Goal: Navigation & Orientation: Find specific page/section

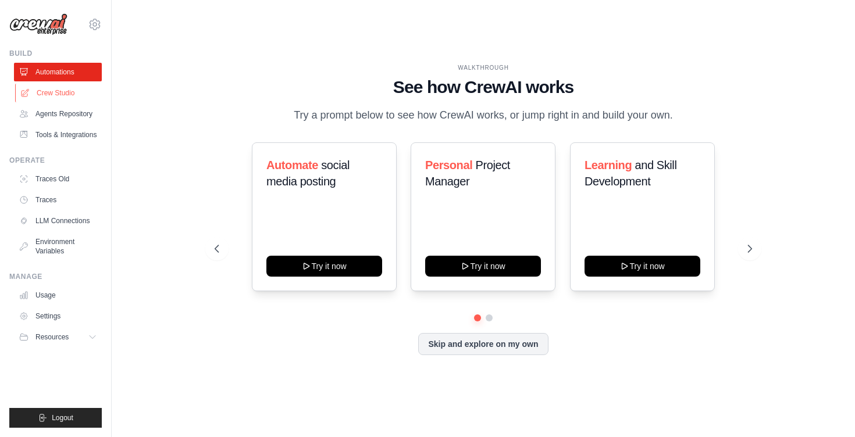
click at [58, 91] on link "Crew Studio" at bounding box center [59, 93] width 88 height 19
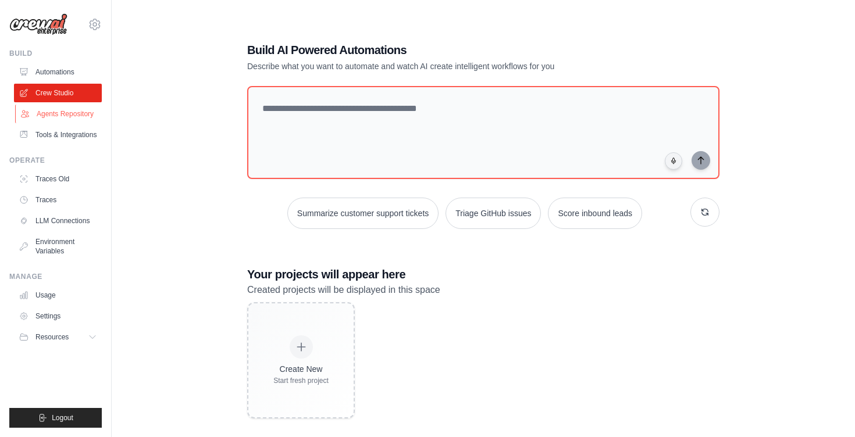
click at [60, 112] on link "Agents Repository" at bounding box center [59, 114] width 88 height 19
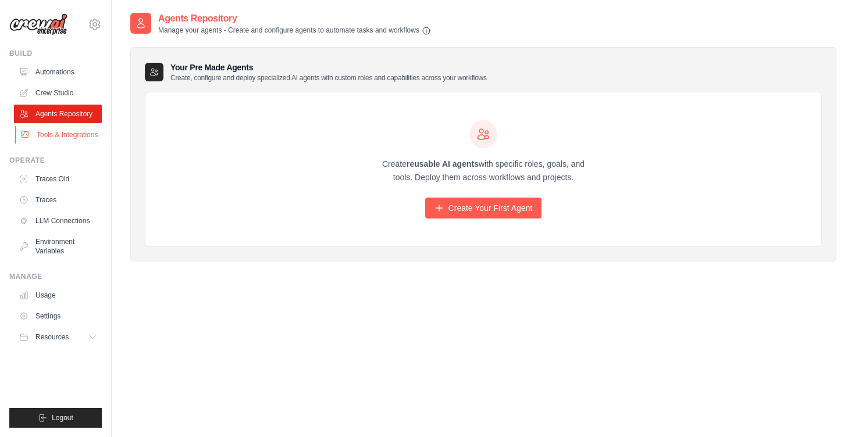
click at [63, 130] on link "Tools & Integrations" at bounding box center [59, 135] width 88 height 19
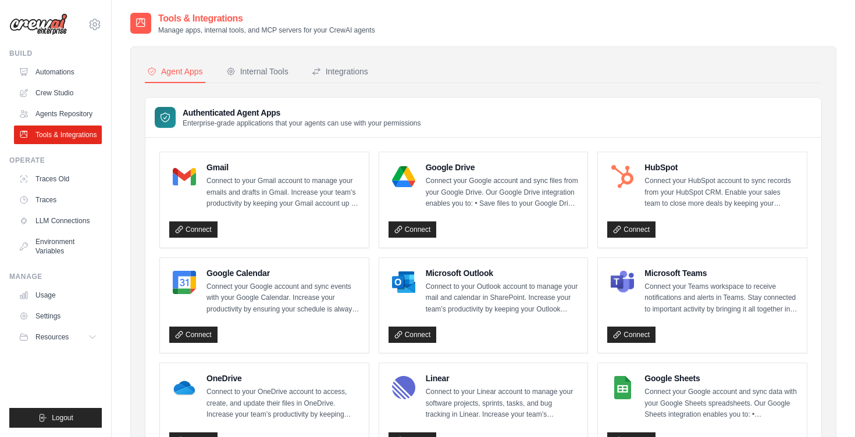
click at [251, 193] on p "Connect to your Gmail account to manage your emails and drafts in Gmail. Increa…" at bounding box center [282, 193] width 153 height 34
click at [256, 68] on div "Internal Tools" at bounding box center [257, 72] width 62 height 12
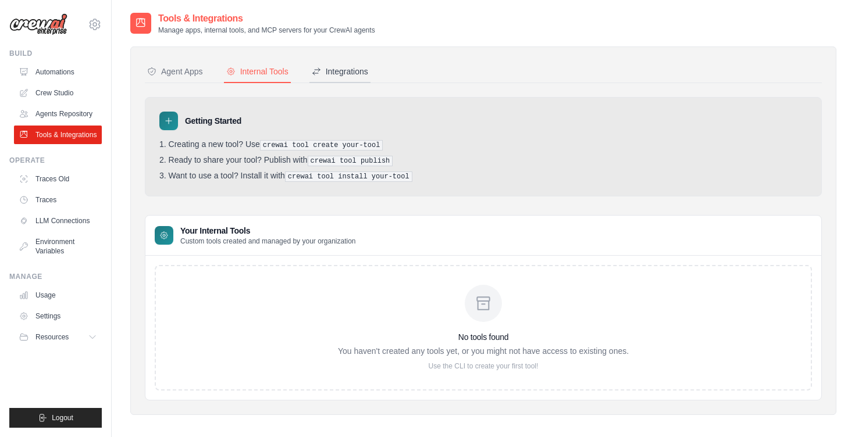
click at [341, 70] on div "Integrations" at bounding box center [340, 72] width 56 height 12
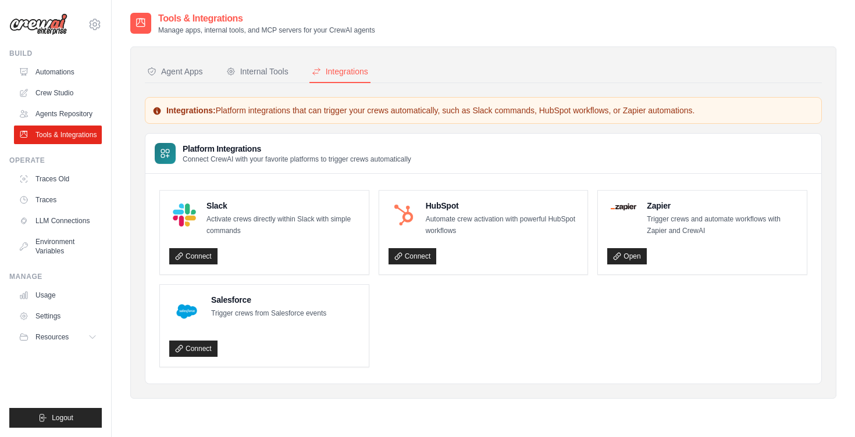
click at [309, 74] on button "Integrations" at bounding box center [339, 72] width 61 height 22
click at [185, 69] on div "Agent Apps" at bounding box center [175, 72] width 56 height 12
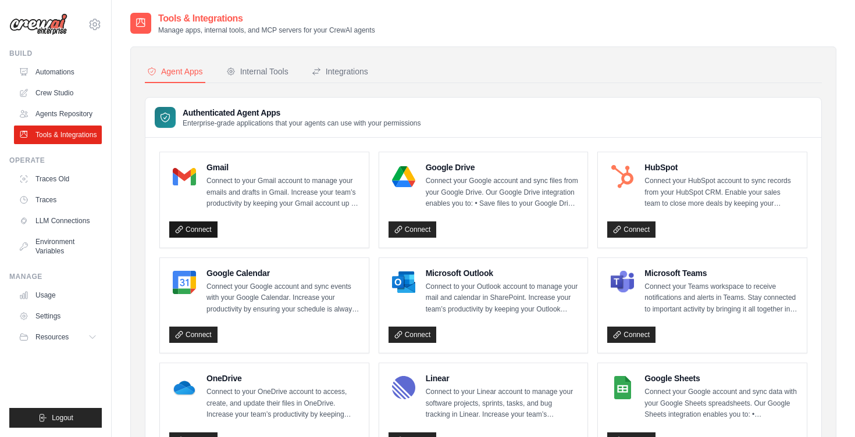
click at [204, 227] on link "Connect" at bounding box center [193, 230] width 48 height 16
click at [94, 22] on icon at bounding box center [95, 24] width 14 height 14
click at [116, 74] on span "Settings" at bounding box center [144, 72] width 92 height 12
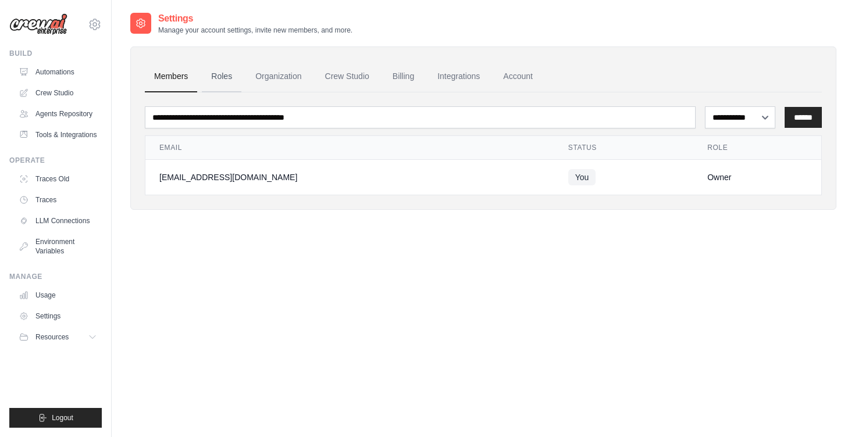
click at [218, 79] on link "Roles" at bounding box center [222, 76] width 40 height 31
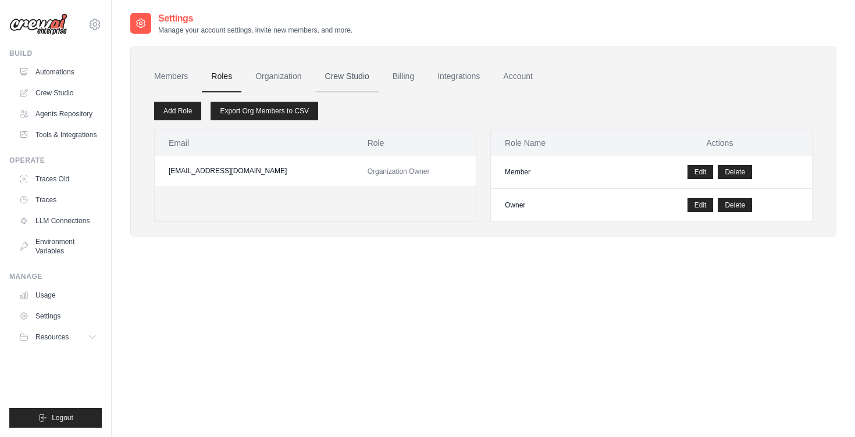
click at [340, 77] on link "Crew Studio" at bounding box center [347, 76] width 63 height 31
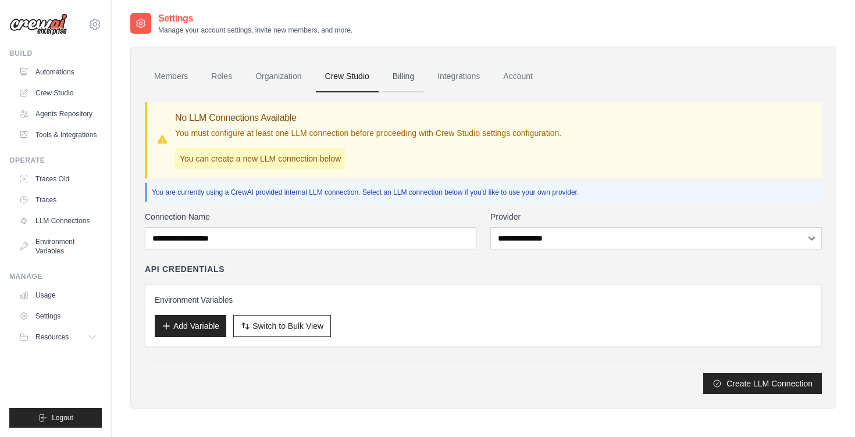
click at [407, 81] on link "Billing" at bounding box center [403, 76] width 40 height 31
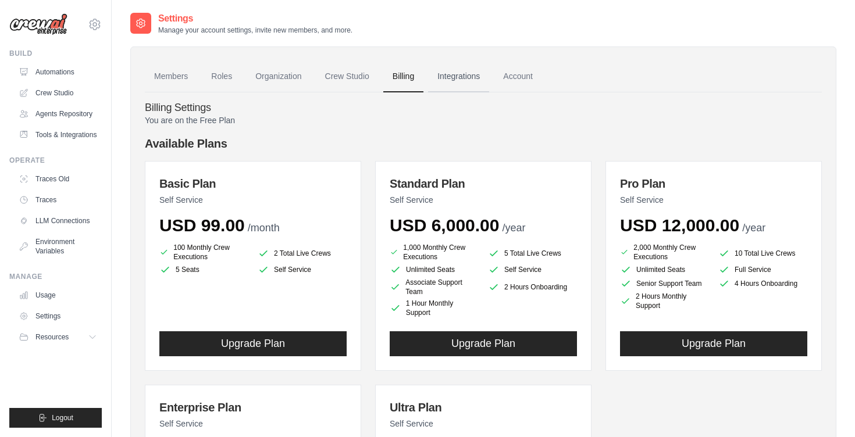
click at [470, 81] on link "Integrations" at bounding box center [458, 76] width 61 height 31
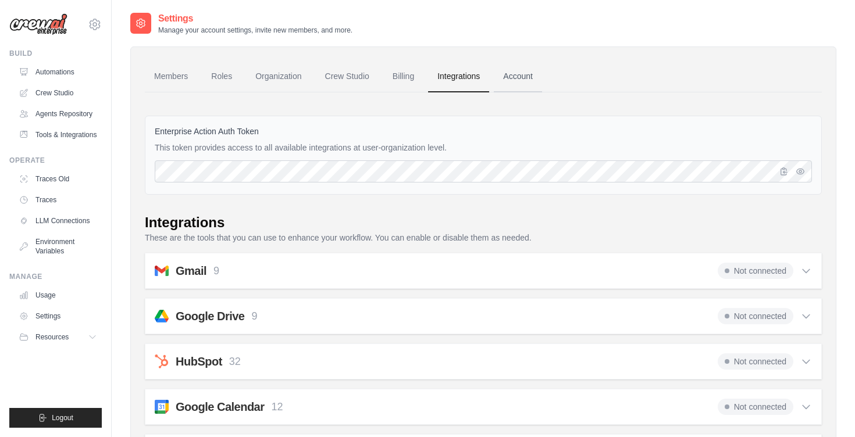
click at [527, 86] on link "Account" at bounding box center [518, 76] width 48 height 31
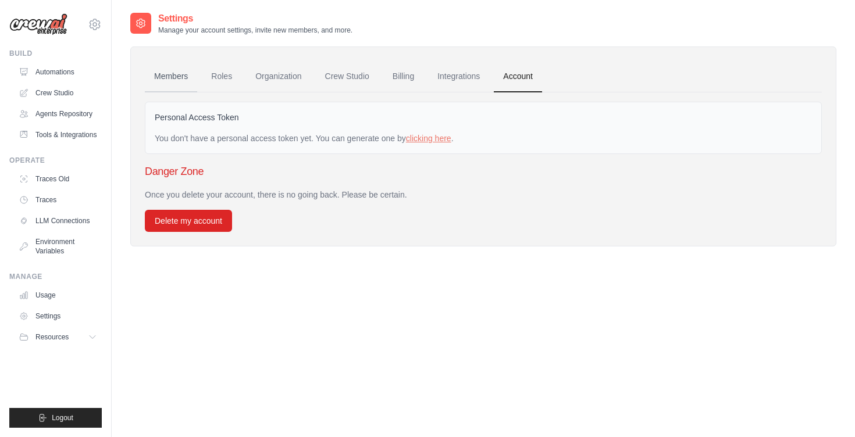
click at [172, 74] on link "Members" at bounding box center [171, 76] width 52 height 31
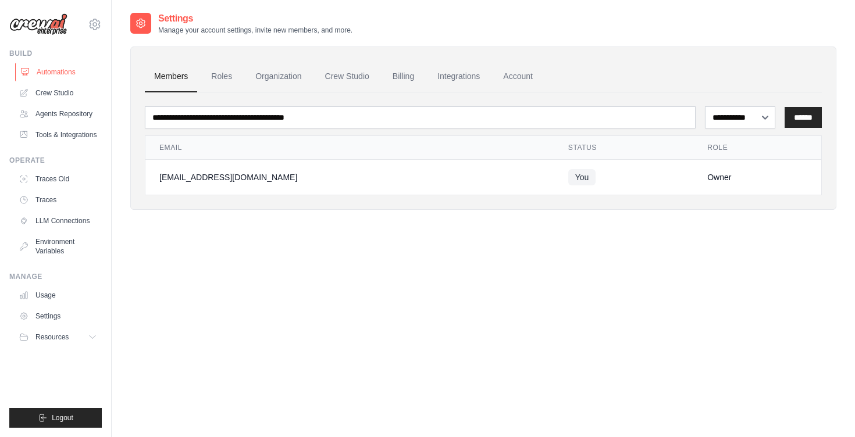
click at [59, 75] on link "Automations" at bounding box center [59, 72] width 88 height 19
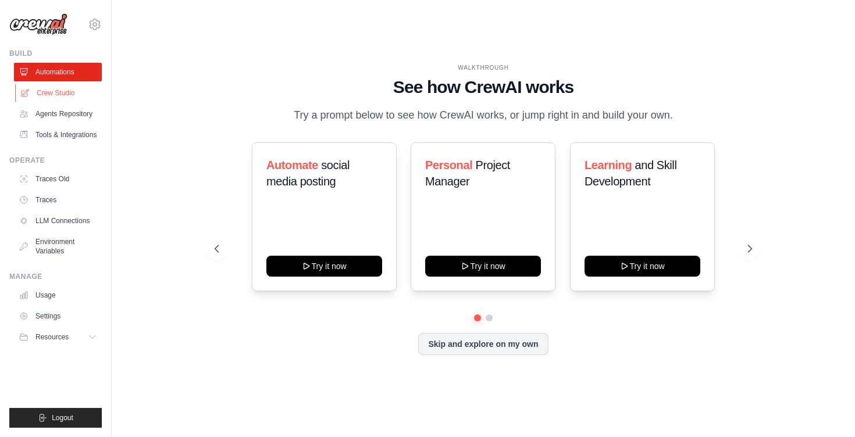
click at [69, 95] on link "Crew Studio" at bounding box center [59, 93] width 88 height 19
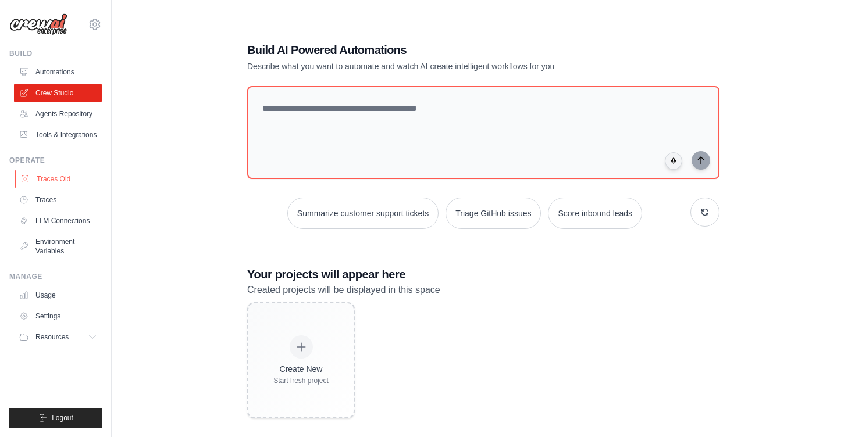
click at [52, 177] on link "Traces Old" at bounding box center [59, 179] width 88 height 19
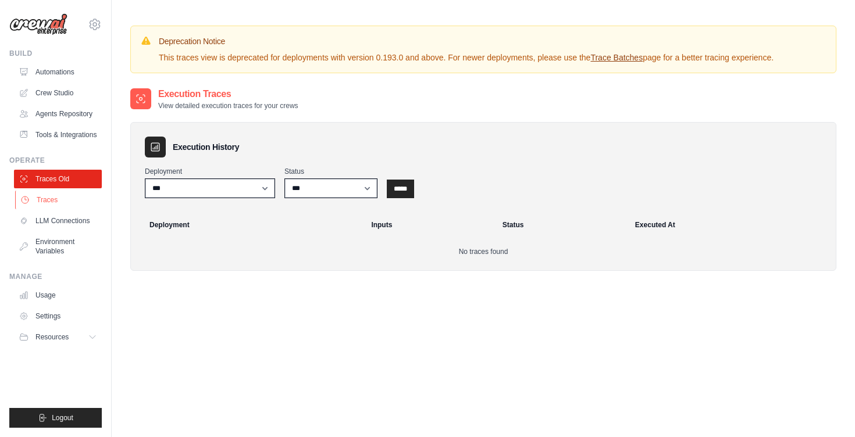
click at [49, 200] on link "Traces" at bounding box center [59, 200] width 88 height 19
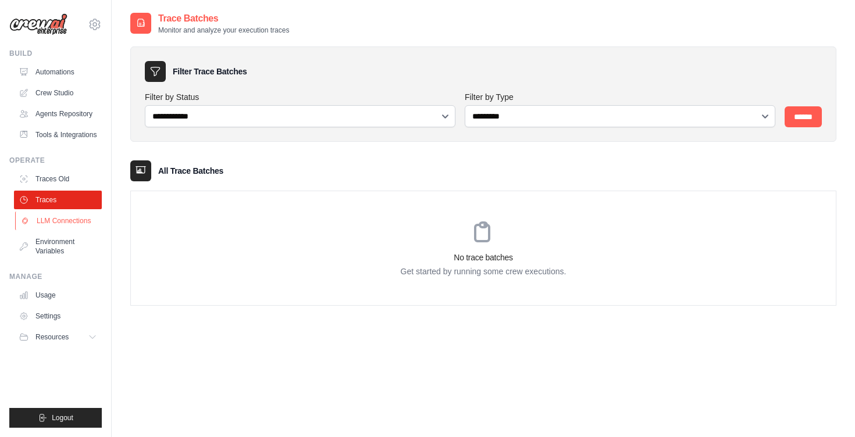
click at [56, 220] on link "LLM Connections" at bounding box center [59, 221] width 88 height 19
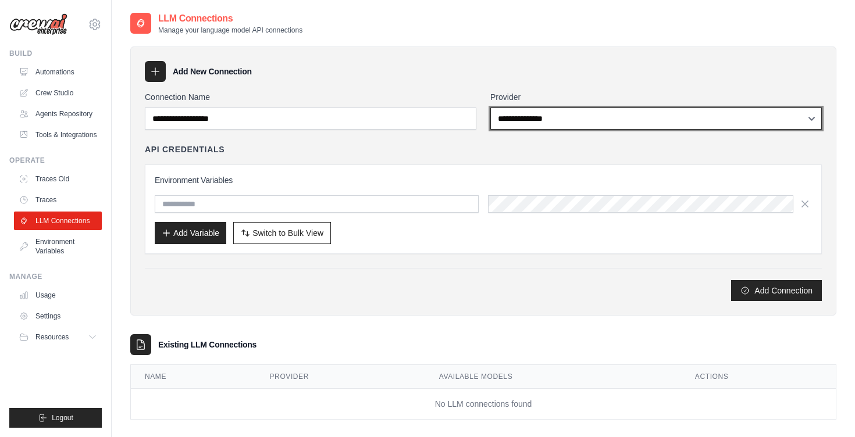
select select "******"
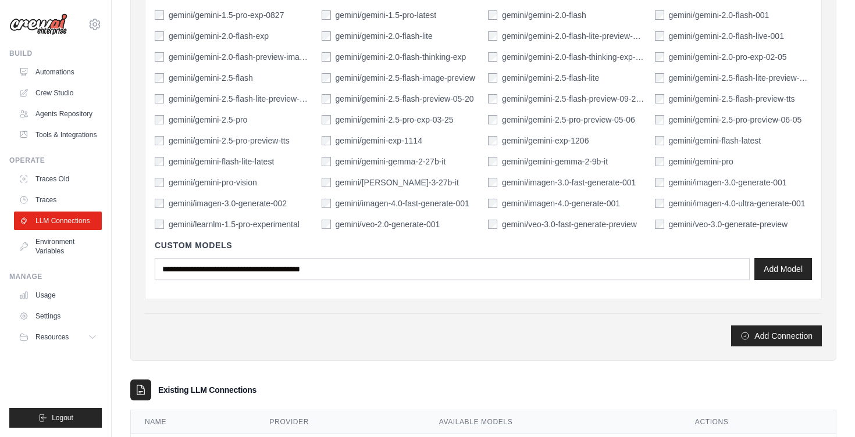
scroll to position [422, 0]
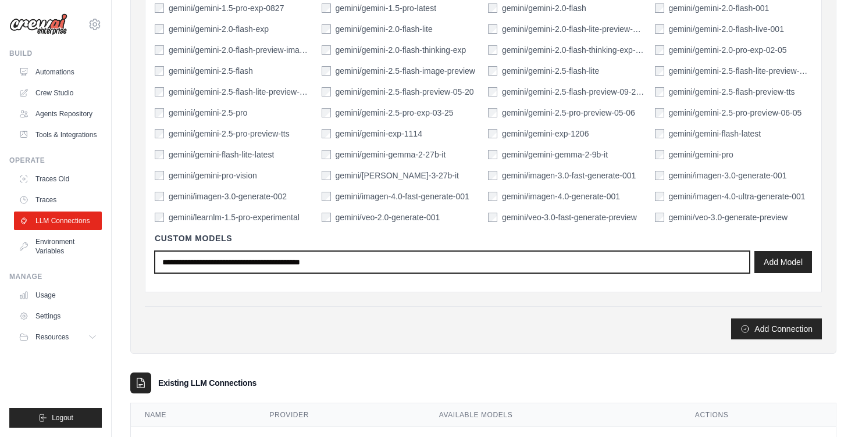
click at [404, 259] on input "text" at bounding box center [452, 262] width 595 height 22
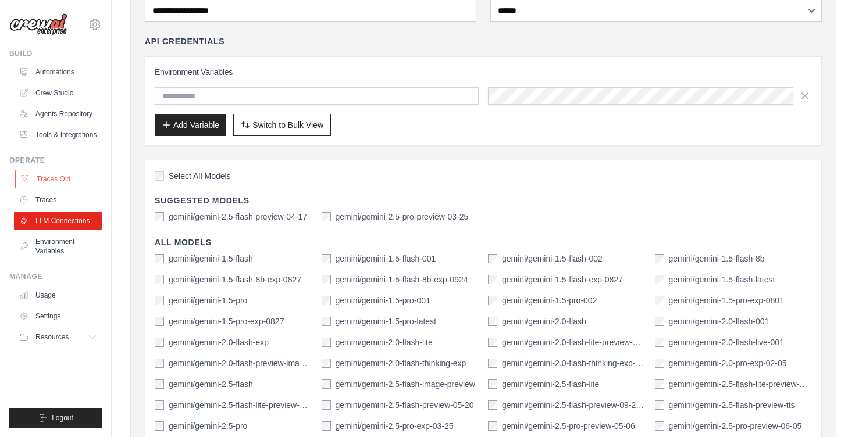
scroll to position [83, 0]
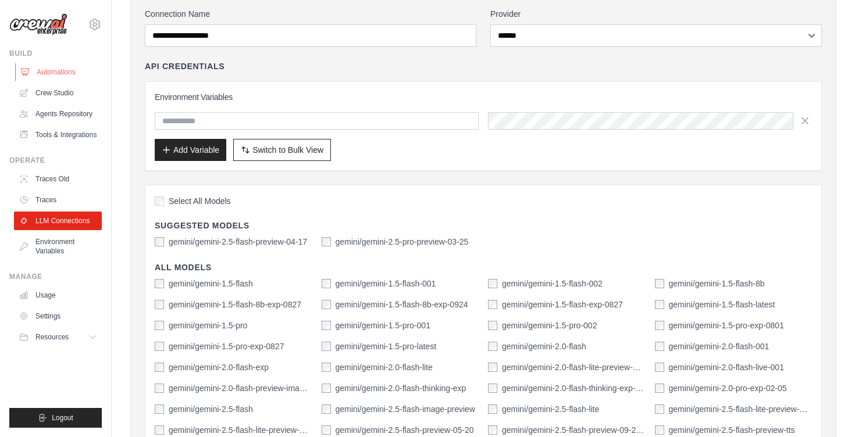
click at [41, 72] on link "Automations" at bounding box center [59, 72] width 88 height 19
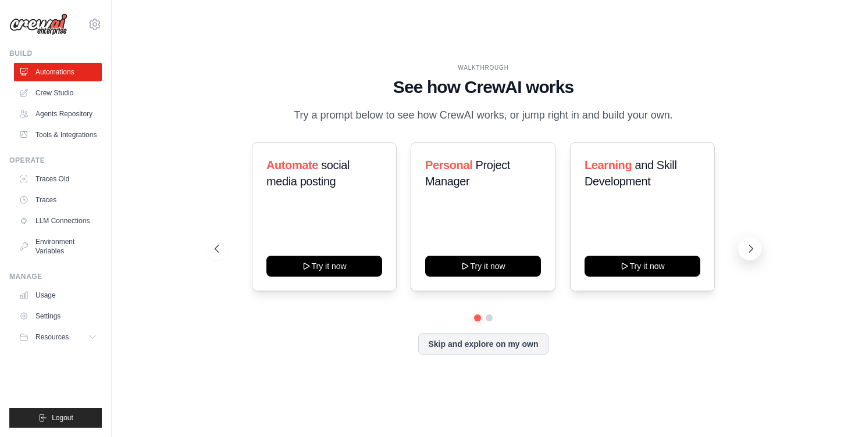
click at [749, 249] on icon at bounding box center [751, 249] width 12 height 12
click at [58, 335] on span "Resources" at bounding box center [53, 337] width 33 height 9
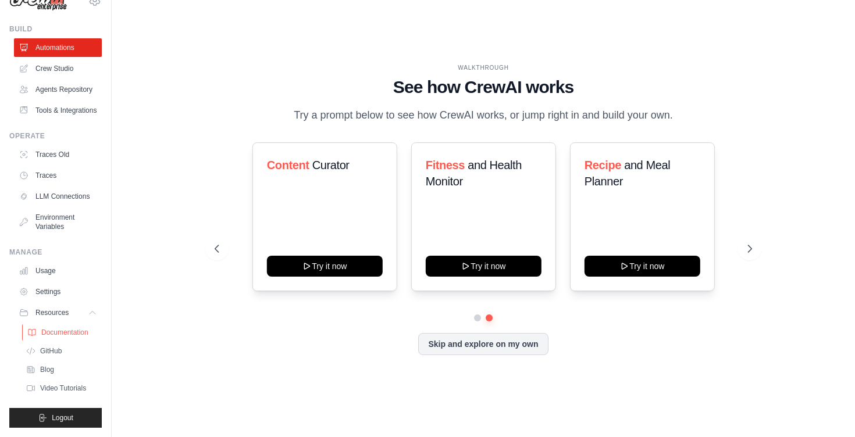
scroll to position [24, 0]
click at [52, 329] on span "Documentation" at bounding box center [64, 332] width 47 height 9
click at [212, 246] on icon at bounding box center [216, 249] width 12 height 12
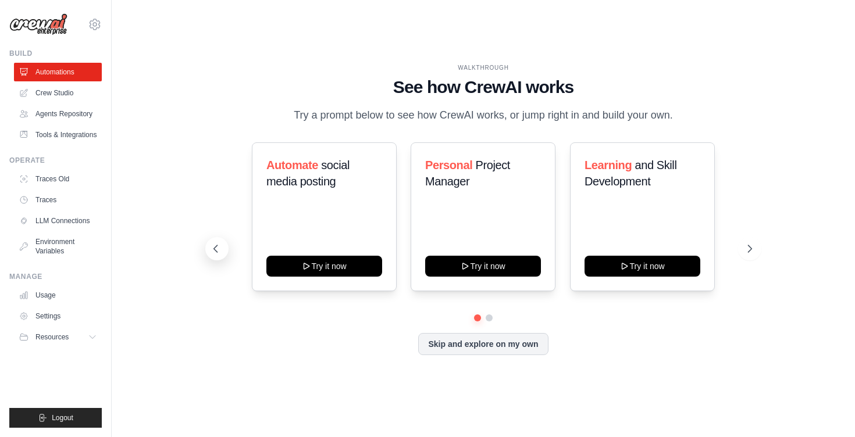
click at [212, 246] on icon at bounding box center [216, 249] width 12 height 12
click at [48, 197] on link "Traces" at bounding box center [59, 200] width 88 height 19
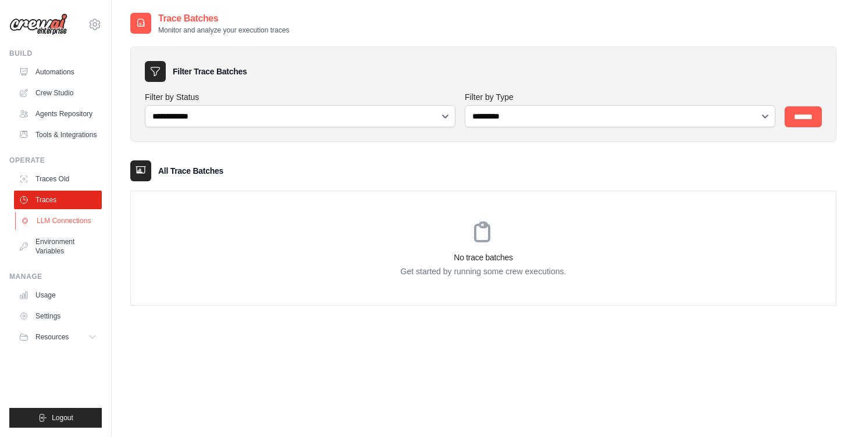
click at [55, 223] on link "LLM Connections" at bounding box center [59, 221] width 88 height 19
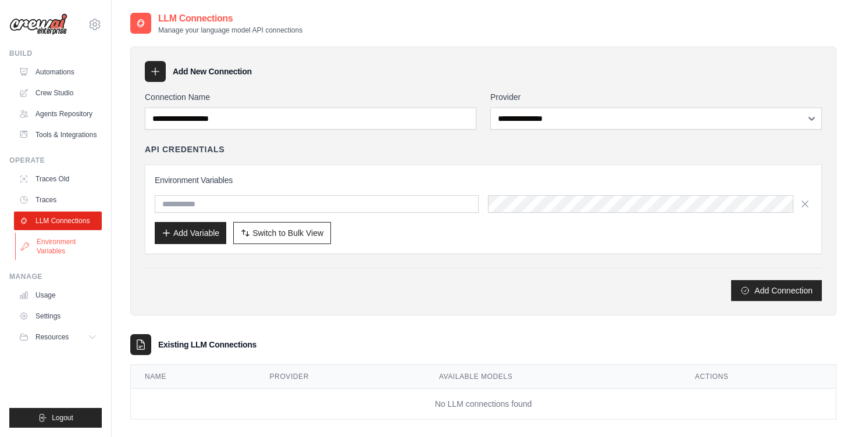
click at [57, 247] on link "Environment Variables" at bounding box center [59, 247] width 88 height 28
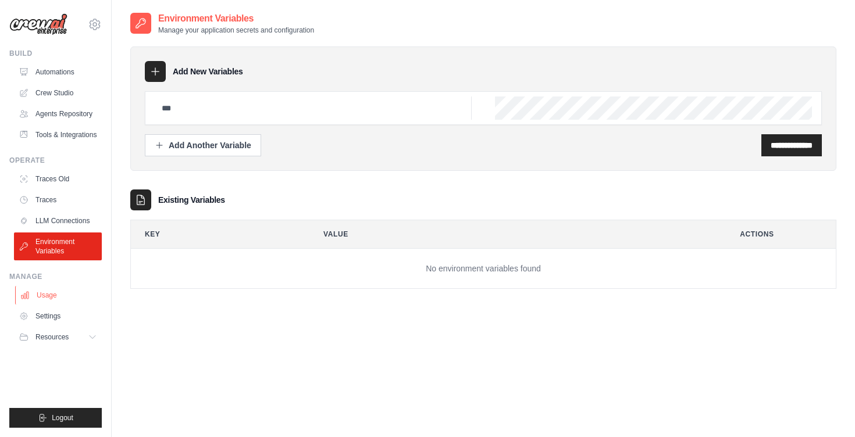
click at [42, 298] on link "Usage" at bounding box center [59, 295] width 88 height 19
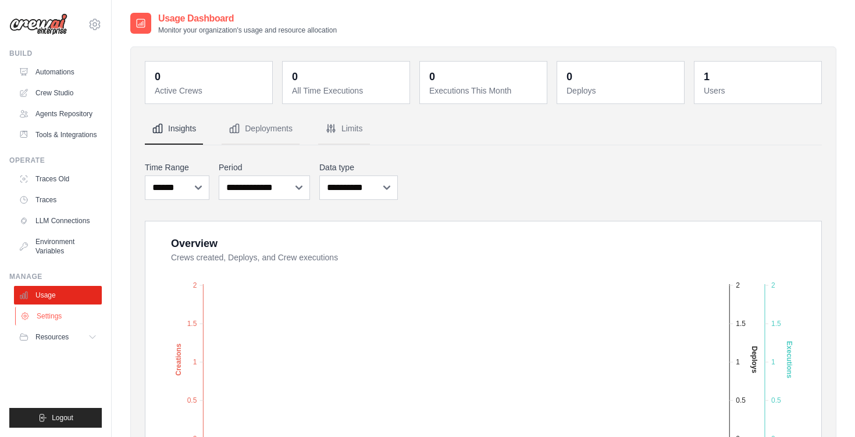
click at [48, 314] on link "Settings" at bounding box center [59, 316] width 88 height 19
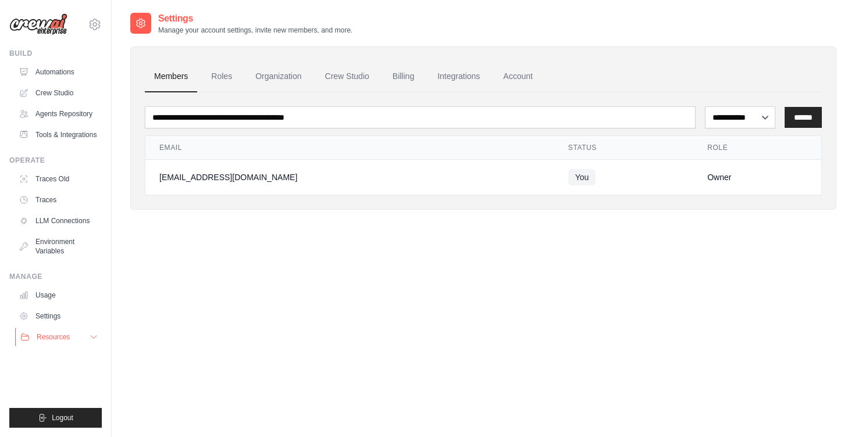
click at [58, 343] on button "Resources" at bounding box center [59, 337] width 88 height 19
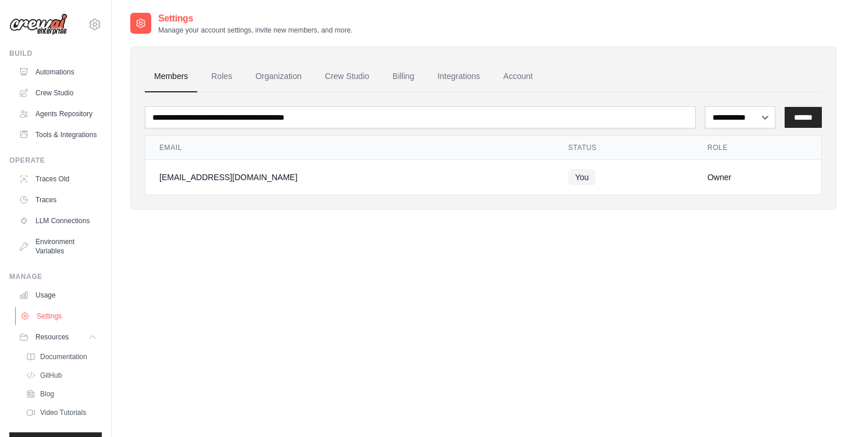
click at [44, 316] on link "Settings" at bounding box center [59, 316] width 88 height 19
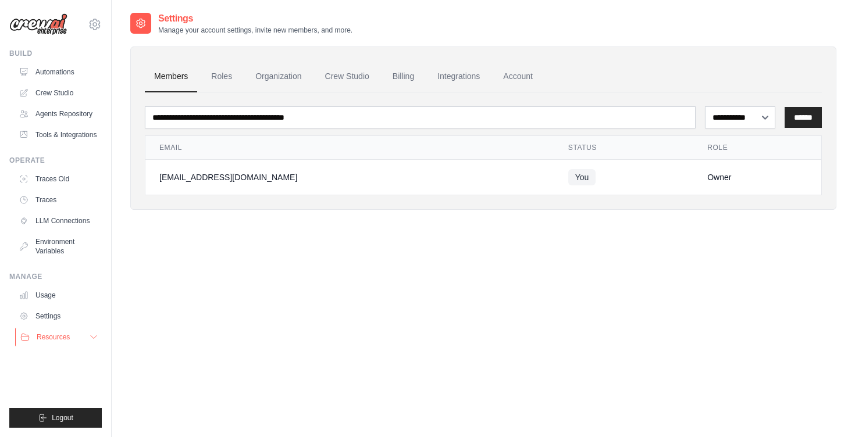
click at [47, 328] on button "Resources" at bounding box center [59, 337] width 88 height 19
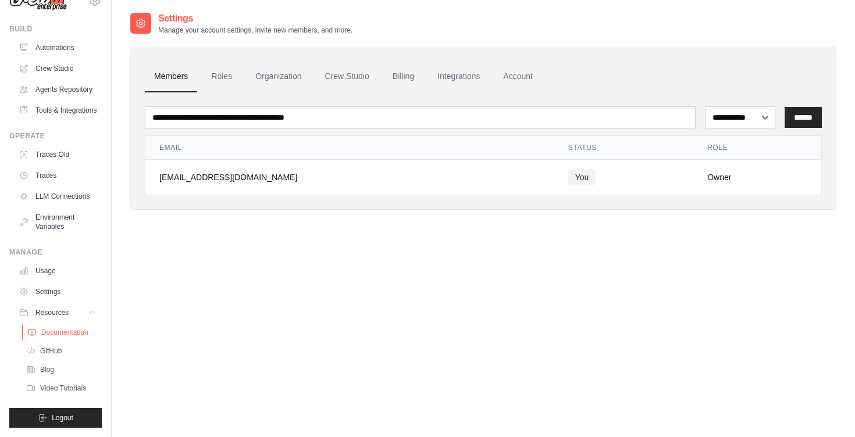
scroll to position [24, 0]
click at [56, 386] on span "Video Tutorials" at bounding box center [64, 388] width 46 height 9
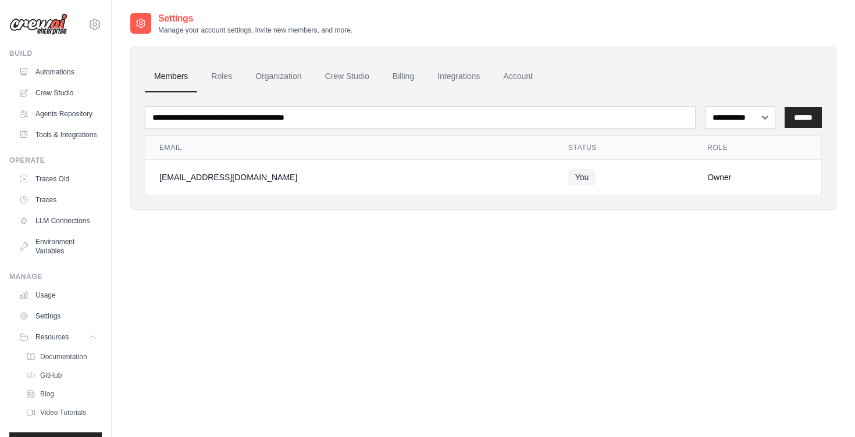
scroll to position [0, 0]
click at [90, 24] on icon at bounding box center [95, 24] width 14 height 14
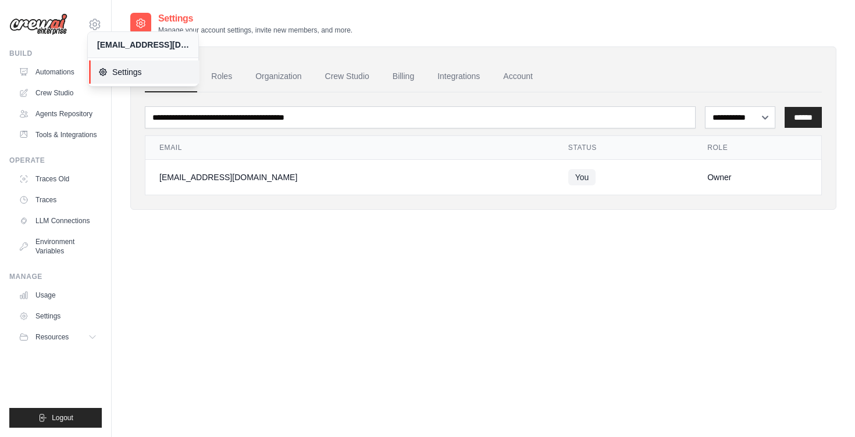
click at [108, 70] on span "Settings" at bounding box center [144, 72] width 92 height 12
click at [91, 19] on icon at bounding box center [95, 24] width 14 height 14
click at [65, 24] on img at bounding box center [38, 24] width 58 height 22
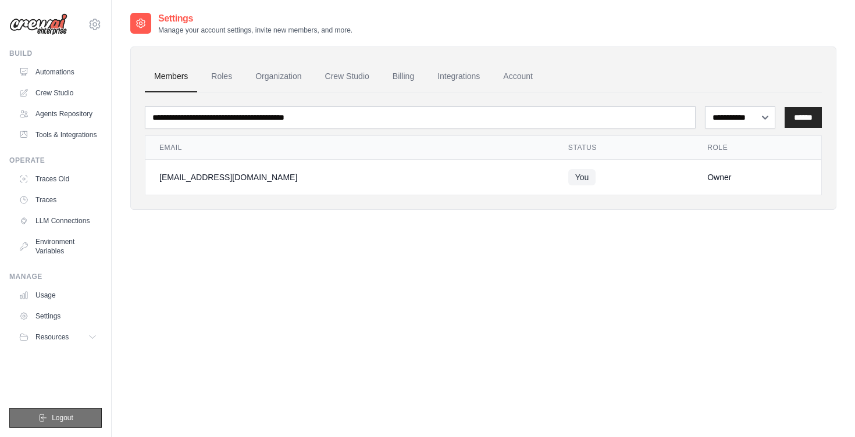
click at [60, 418] on span "Logout" at bounding box center [63, 418] width 22 height 9
